Goal: Communication & Community: Participate in discussion

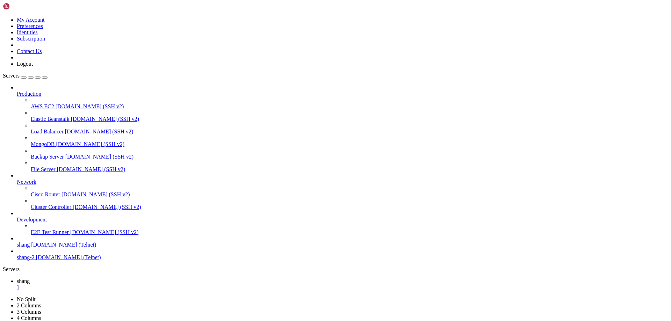
scroll to position [5996, 0]
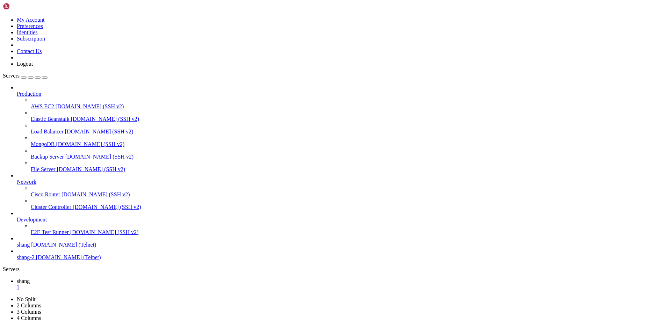
scroll to position [6190, 0]
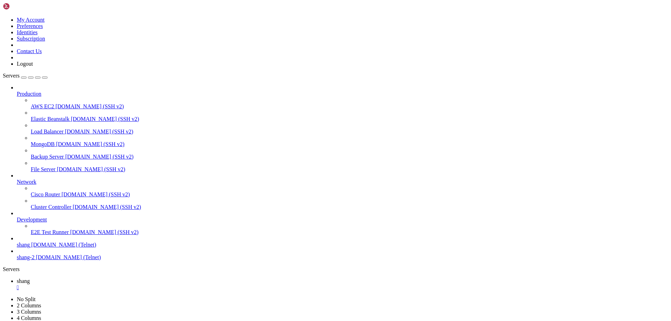
drag, startPoint x: 130, startPoint y: 667, endPoint x: 279, endPoint y: 664, distance: 149.4
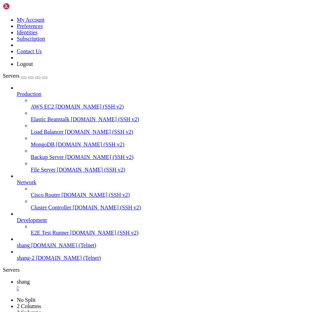
scroll to position [7721, 0]
drag, startPoint x: 21, startPoint y: 643, endPoint x: 67, endPoint y: 644, distance: 46.5
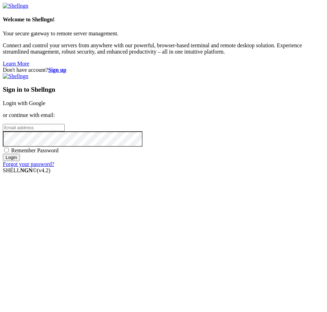
click at [45, 106] on link "Login with Google" at bounding box center [24, 103] width 43 height 6
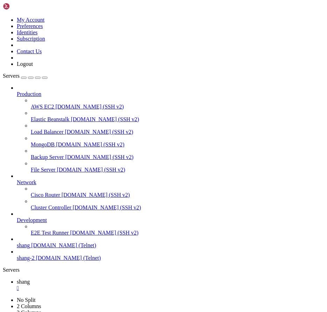
scroll to position [7826, 0]
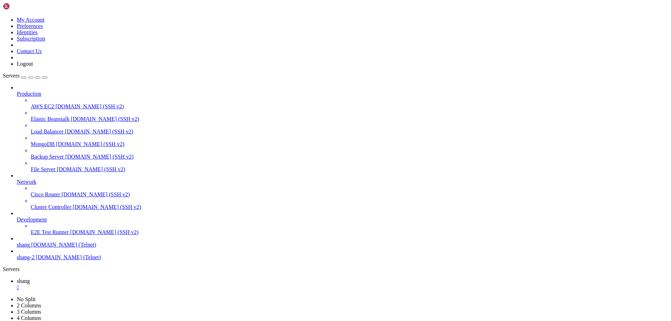
scroll to position [8535, 0]
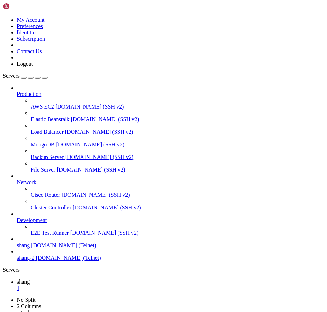
scroll to position [8718, 0]
